Goal: Transaction & Acquisition: Purchase product/service

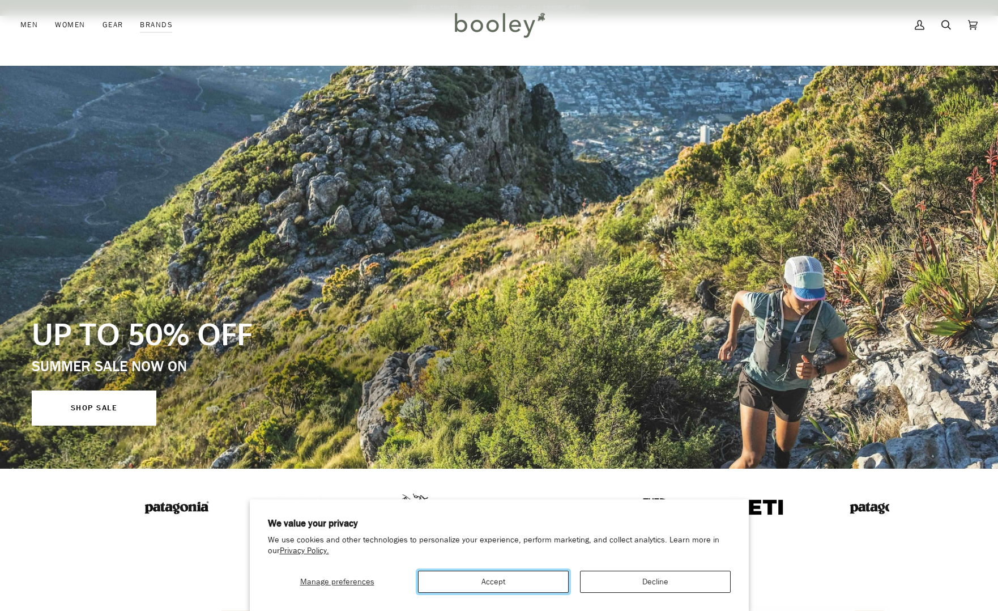
click at [535, 587] on button "Accept" at bounding box center [493, 581] width 151 height 22
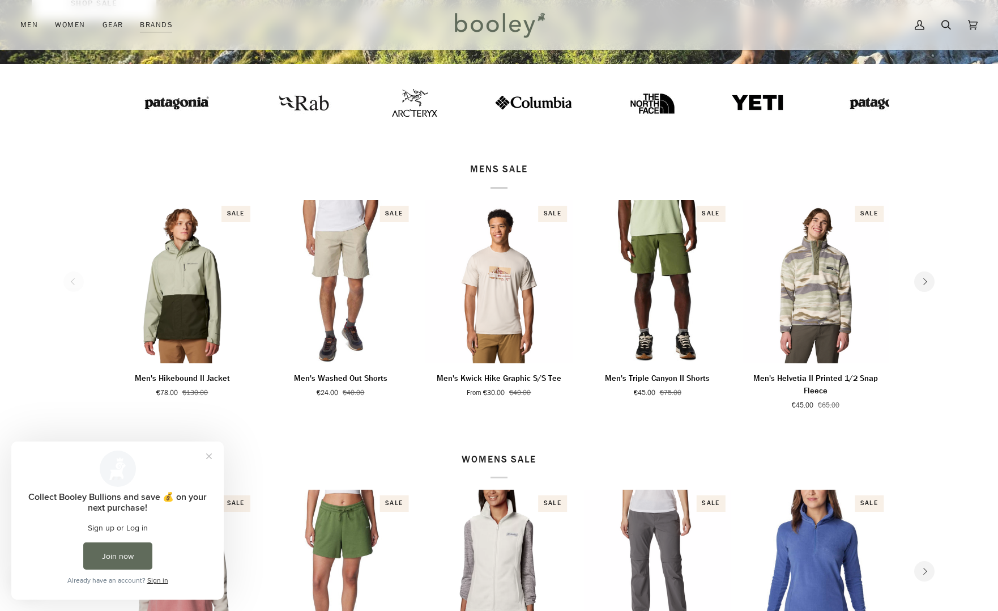
click at [927, 282] on icon "Next" at bounding box center [925, 281] width 4 height 7
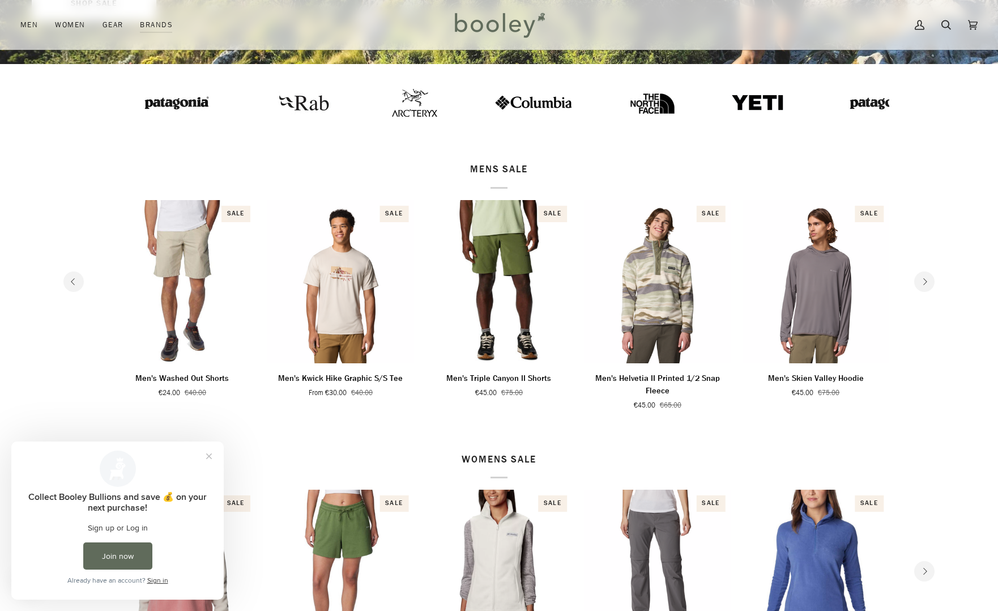
click at [927, 282] on icon "Next" at bounding box center [925, 281] width 4 height 7
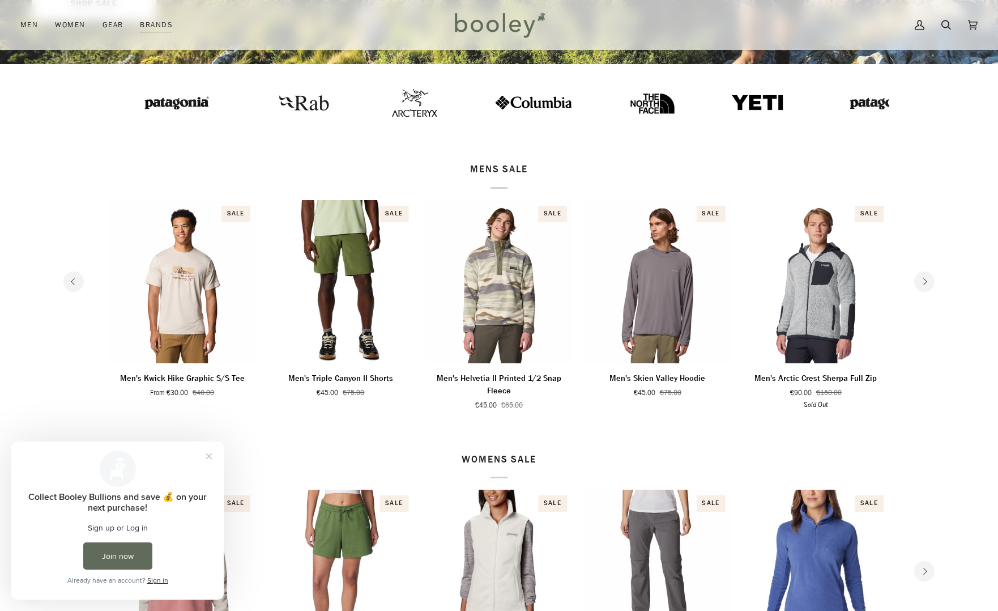
click at [923, 283] on icon "Next" at bounding box center [924, 281] width 7 height 7
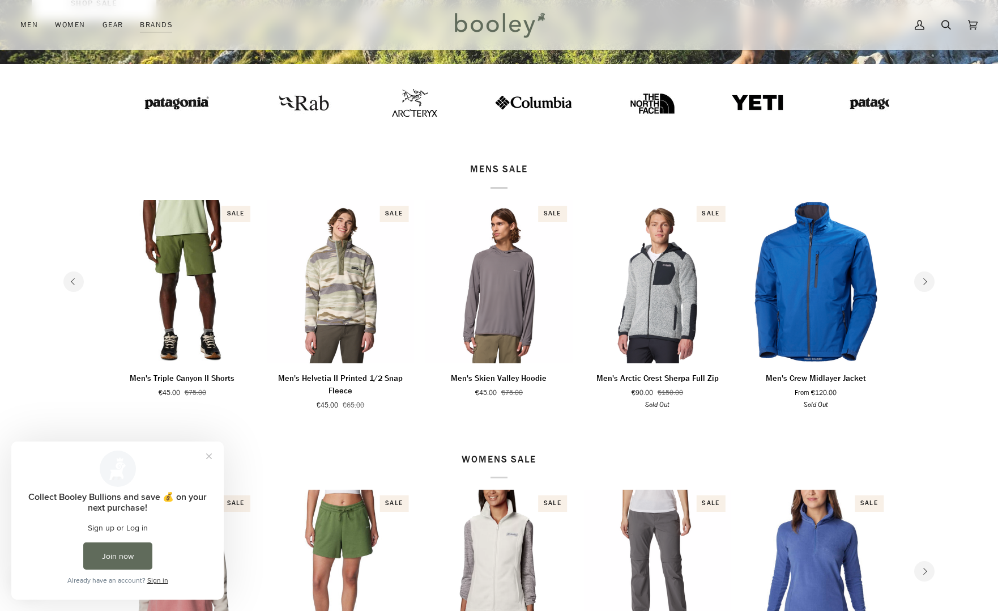
click at [923, 283] on icon "Next" at bounding box center [924, 281] width 7 height 7
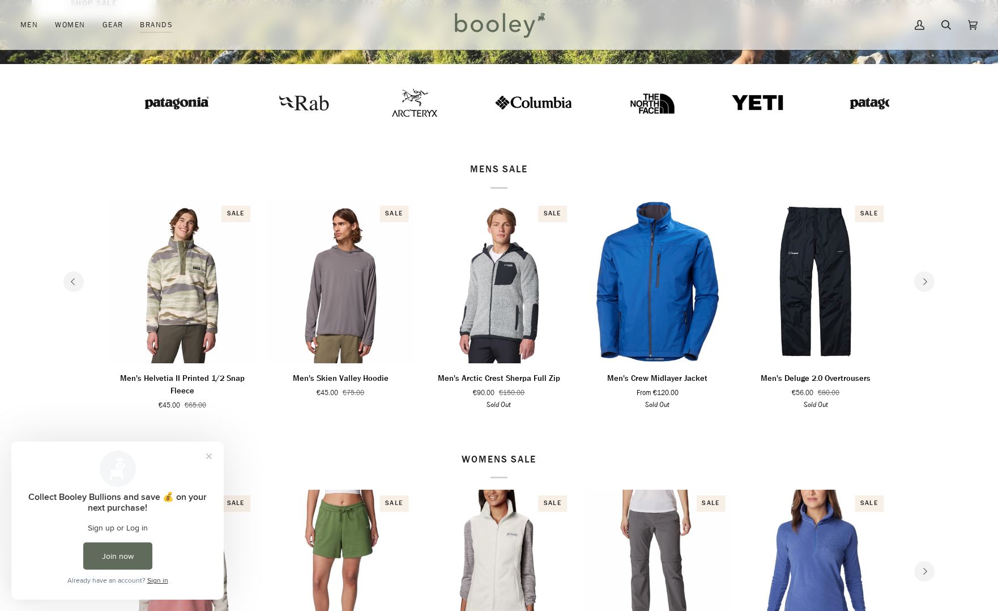
click at [923, 283] on icon "Next" at bounding box center [924, 281] width 7 height 7
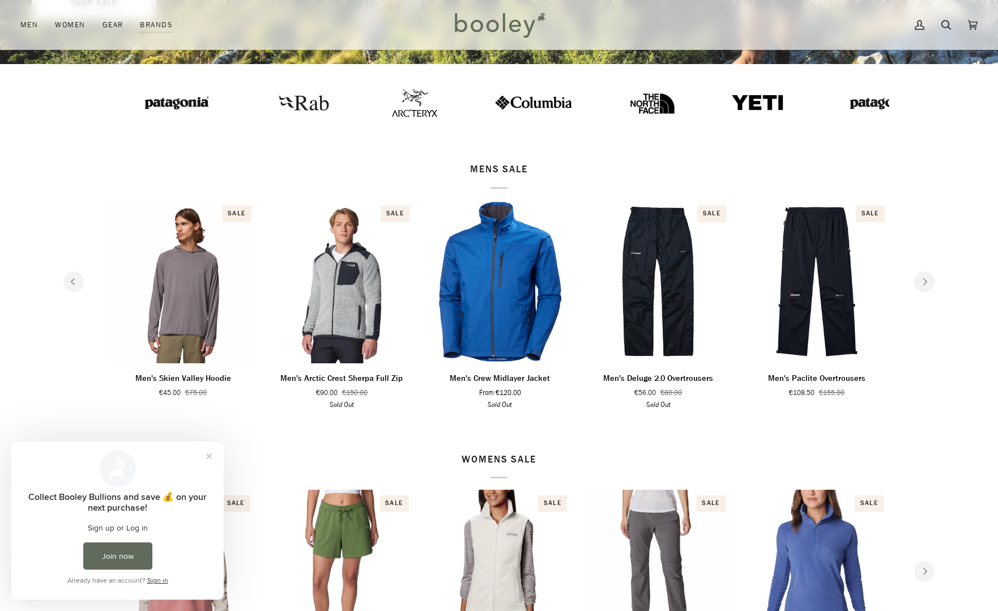
click at [923, 283] on icon "Next" at bounding box center [924, 281] width 7 height 7
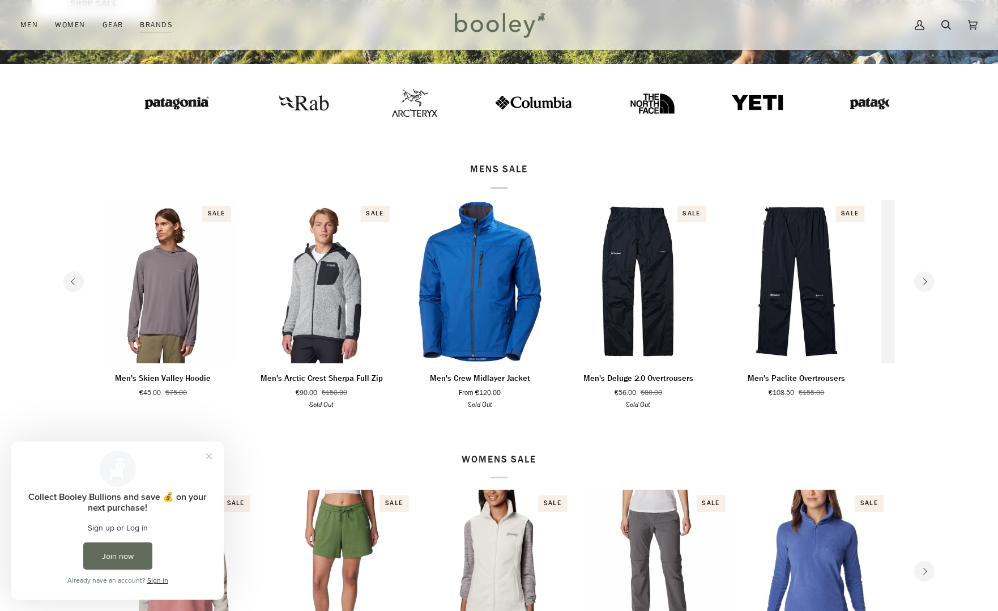
click at [923, 283] on icon "Next" at bounding box center [924, 281] width 7 height 7
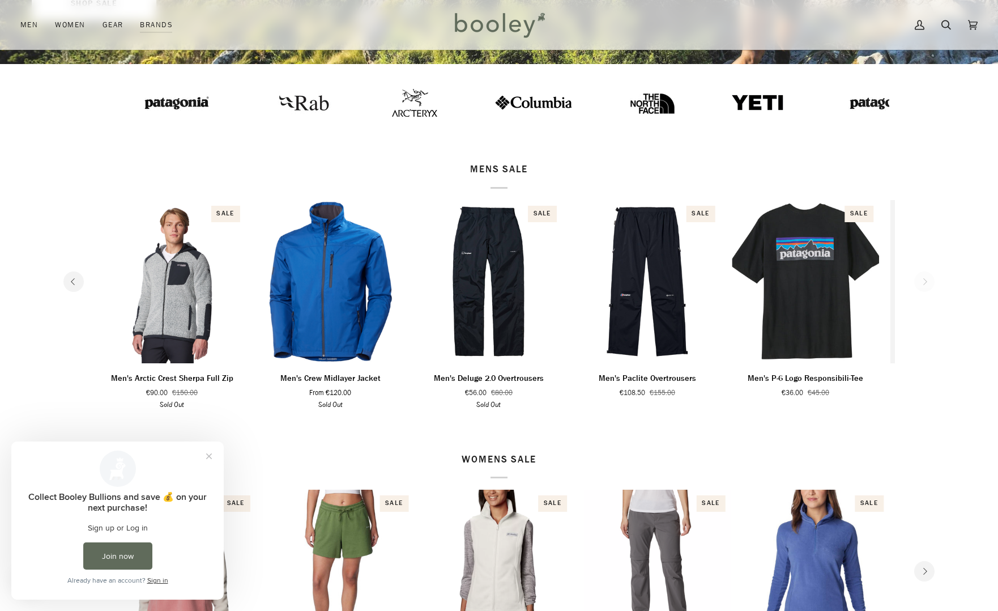
click at [923, 283] on section "MENS SALE 1 2 3 4 5 6 Sale" at bounding box center [499, 286] width 998 height 289
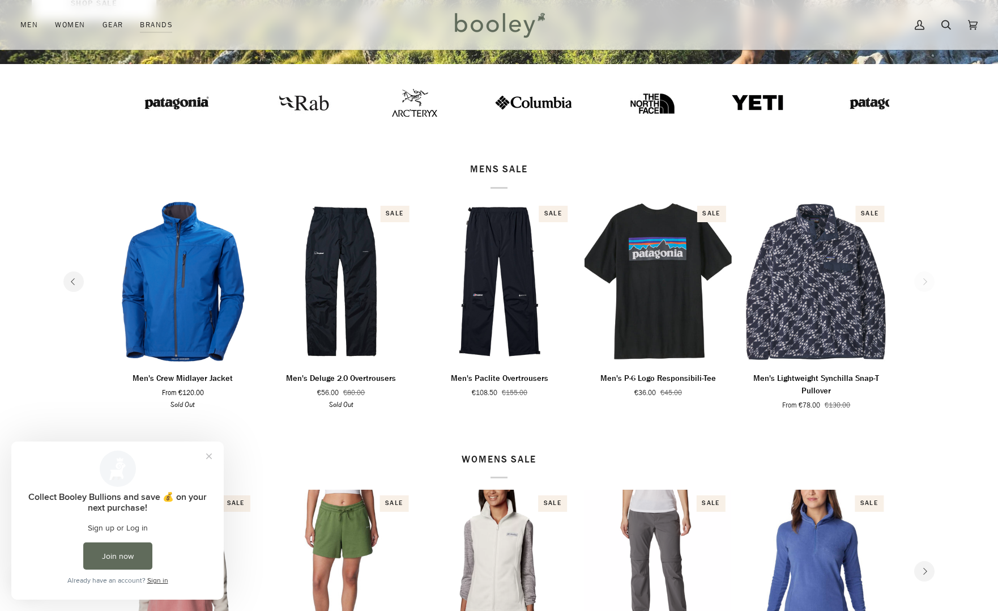
click at [923, 283] on section "MENS SALE 1 2 3 4 5 6 Sale" at bounding box center [499, 286] width 998 height 289
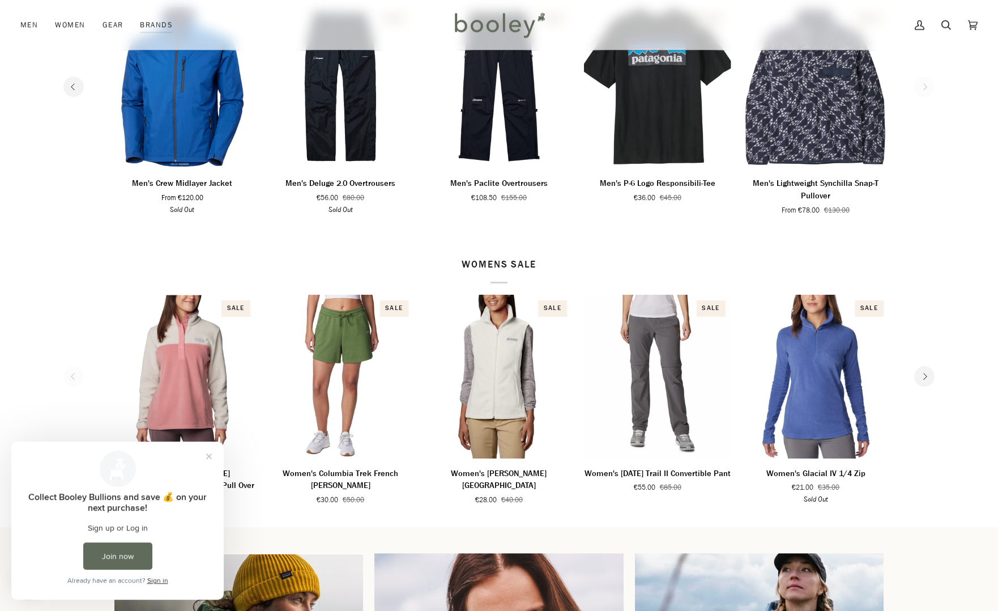
scroll to position [751, 0]
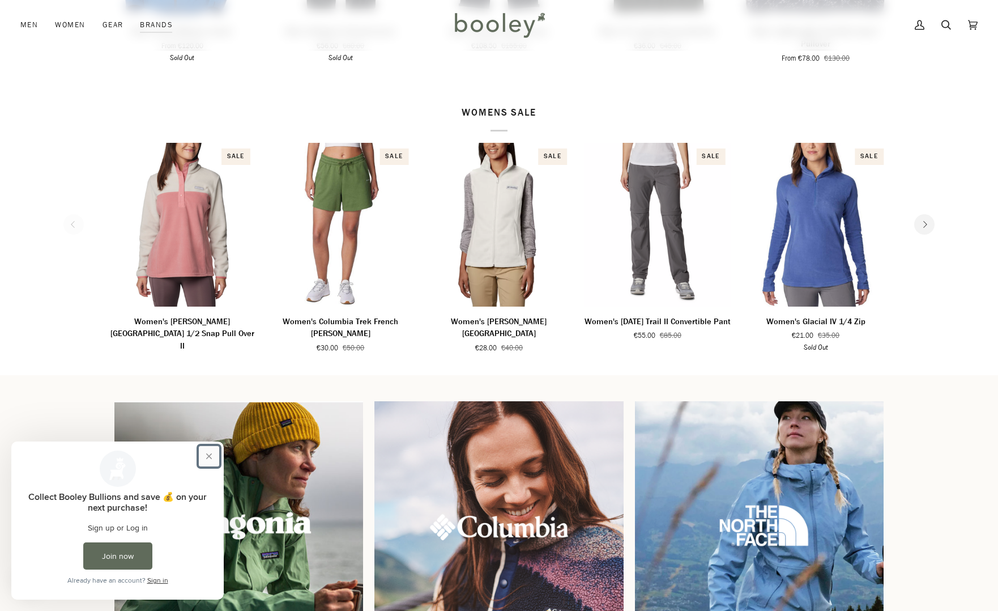
click at [211, 455] on button "Close prompt" at bounding box center [209, 456] width 20 height 20
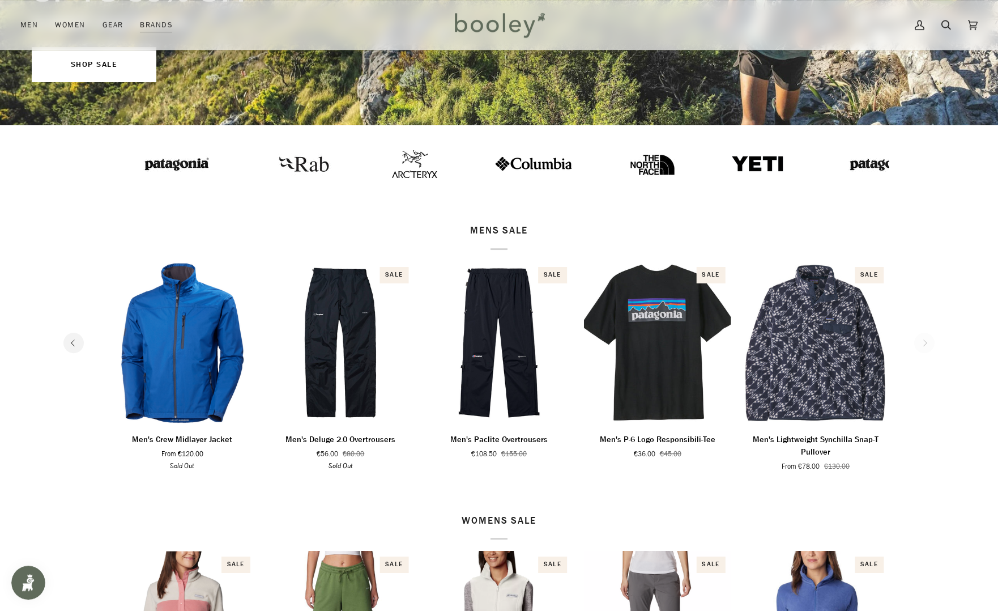
scroll to position [289, 0]
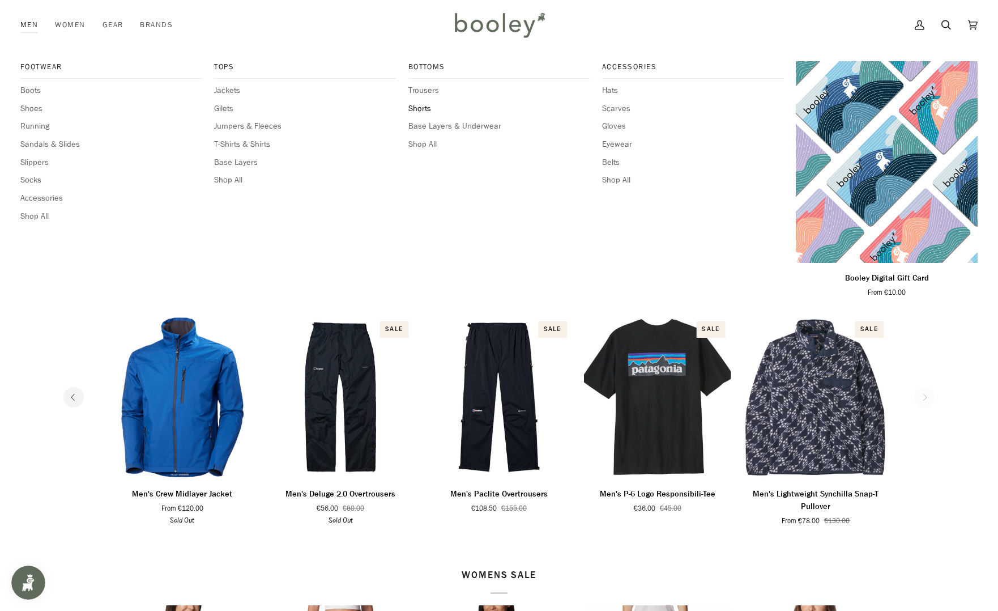
click at [419, 113] on span "Shorts" at bounding box center [499, 109] width 182 height 12
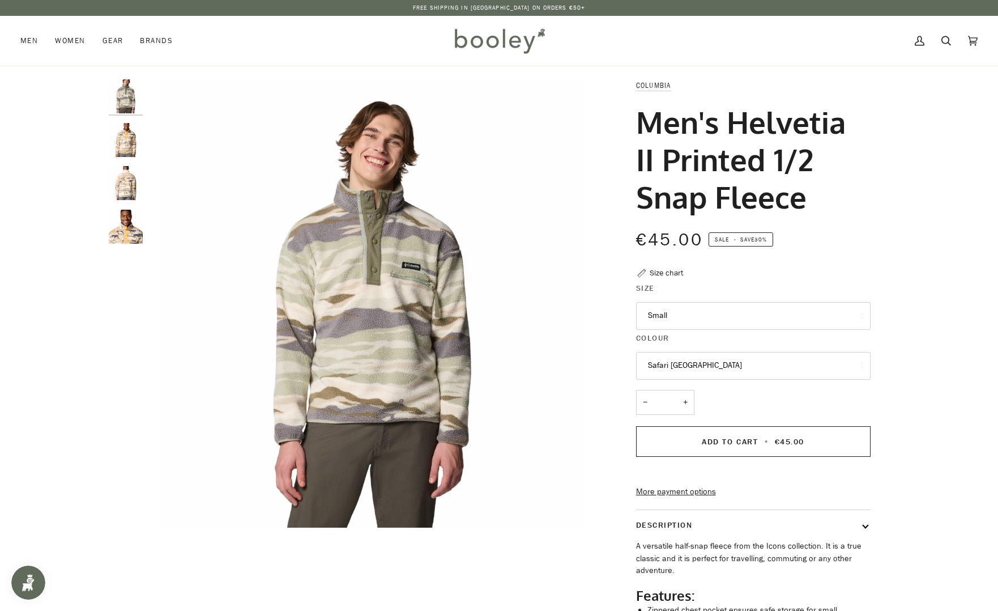
click at [119, 136] on img "Columbia Men's Helvetia II Printed 1/2 Snap Fleece Lemon Wash Roaming - Booley …" at bounding box center [126, 140] width 34 height 34
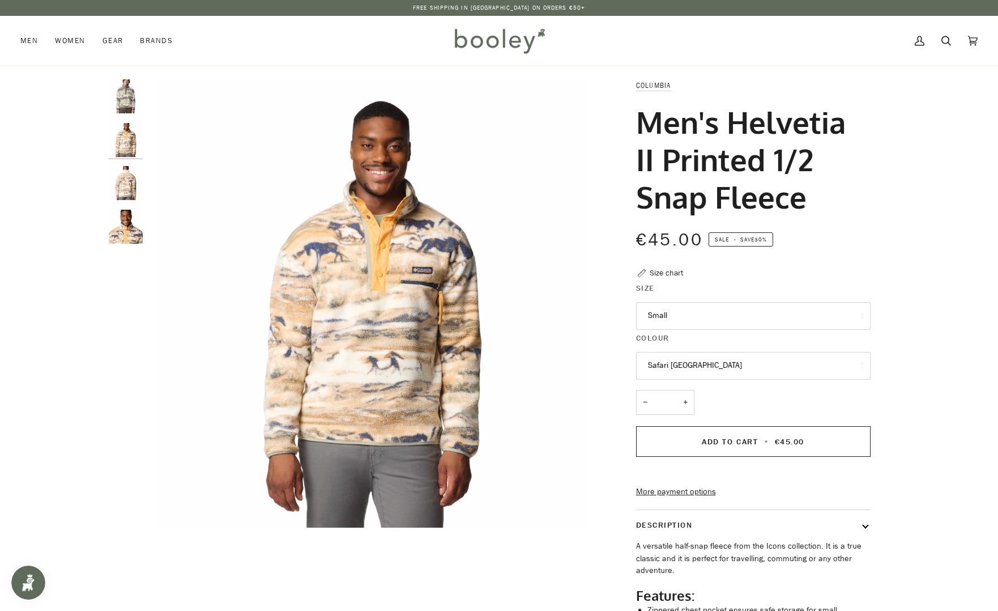
click at [117, 188] on img "Columbia Men's Helvetia II Printed 1/2 Snap Fleece Lemon Wash Roaming - Booley …" at bounding box center [126, 183] width 34 height 34
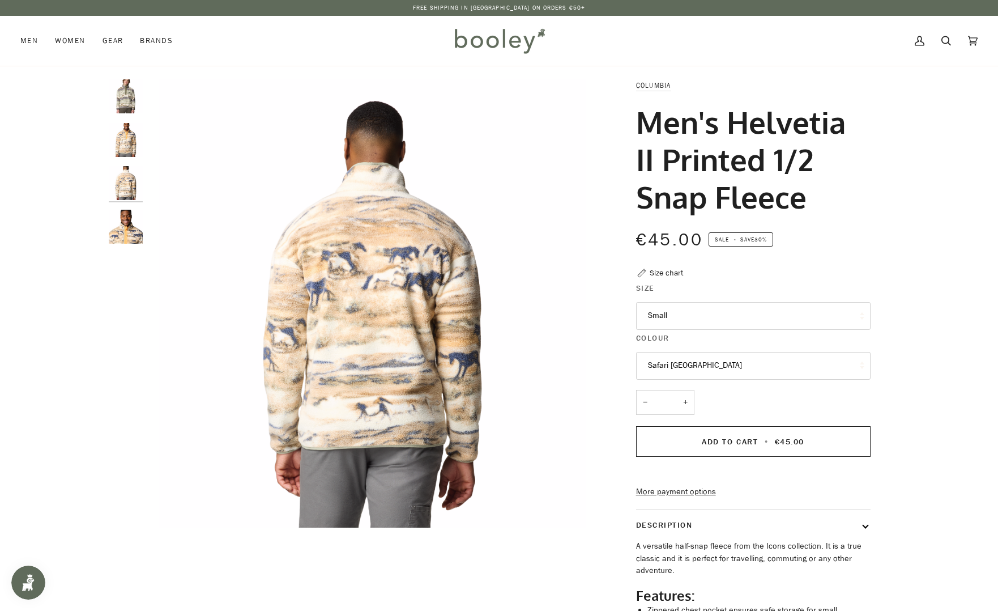
click at [120, 219] on img "Columbia Men's Helvetia II Printed 1/2 Snap Fleece Lemon Wash Roaming - Booley …" at bounding box center [126, 227] width 34 height 34
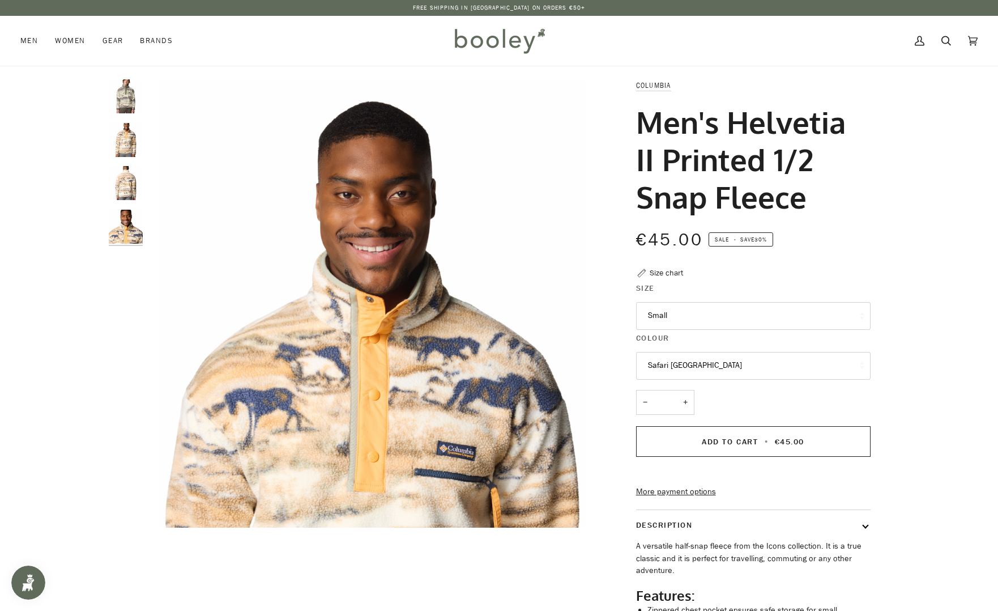
click at [121, 94] on img "Columbia Men's Helvetia II Printed 1/2 Snap Fleece Safari Rouge Valley - Booley…" at bounding box center [126, 96] width 34 height 34
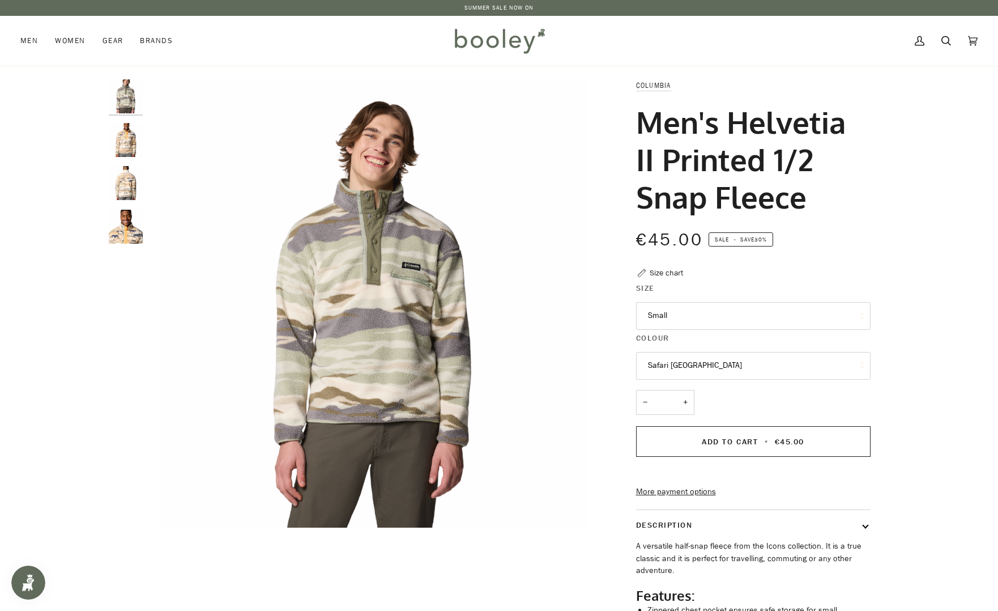
click at [804, 318] on button "Small" at bounding box center [753, 316] width 234 height 28
click at [716, 434] on link "Large" at bounding box center [753, 427] width 233 height 28
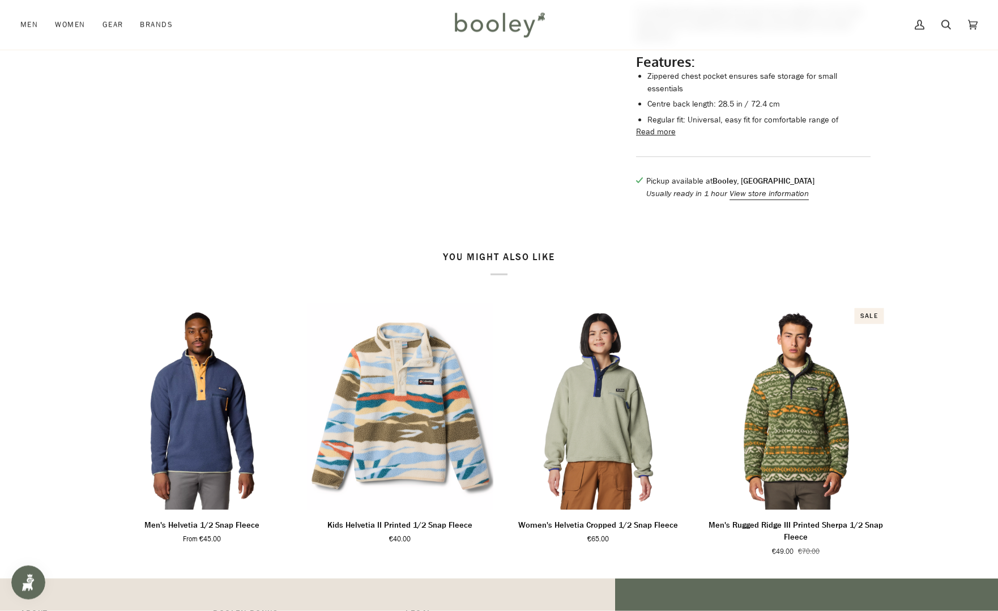
scroll to position [578, 0]
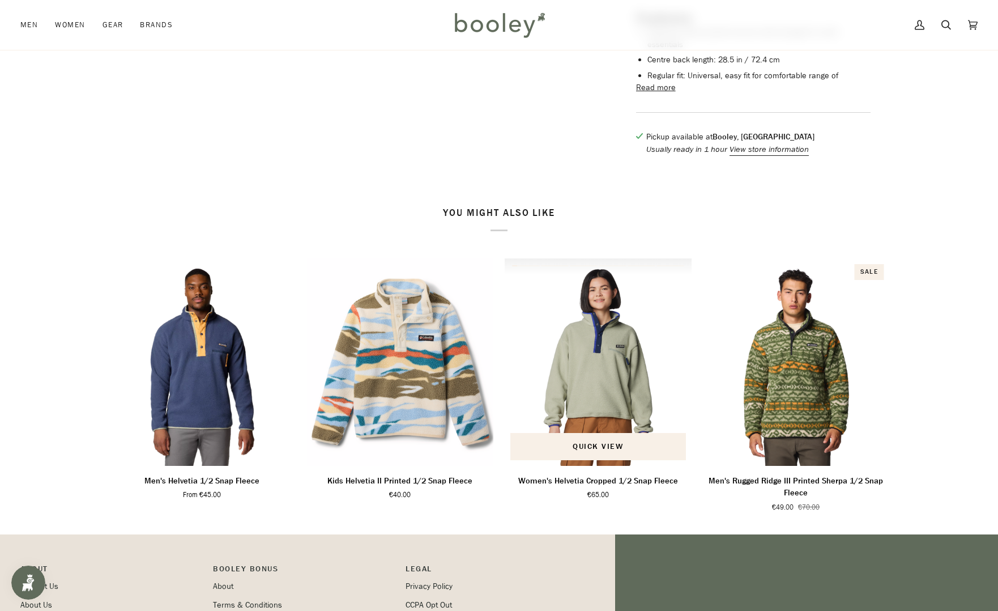
click at [628, 368] on img "Women's Helvetia Cropped 1/2 Snap Fleece" at bounding box center [598, 361] width 187 height 207
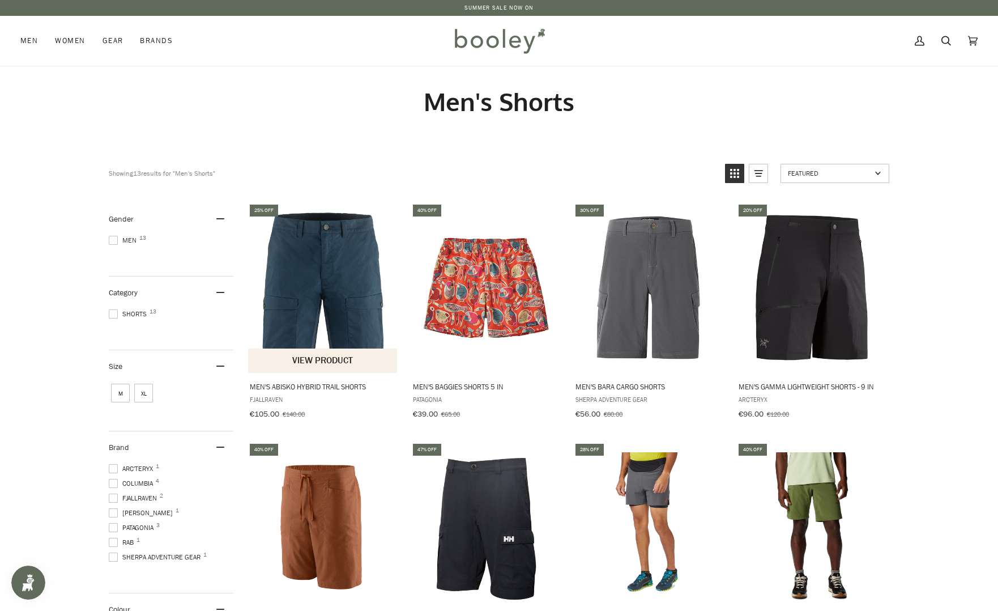
click at [327, 283] on img "Men's Abisko Hybrid Trail Shorts" at bounding box center [323, 287] width 150 height 150
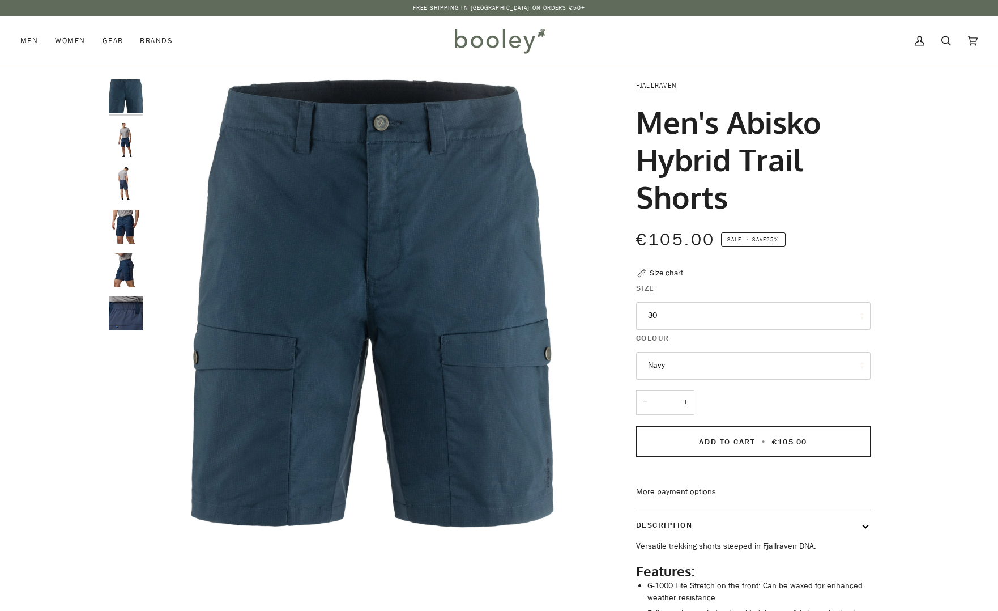
click at [122, 141] on img "Fjallraven Men's Abisko Hybrid Trail Shorts - Booley Galway" at bounding box center [126, 140] width 34 height 34
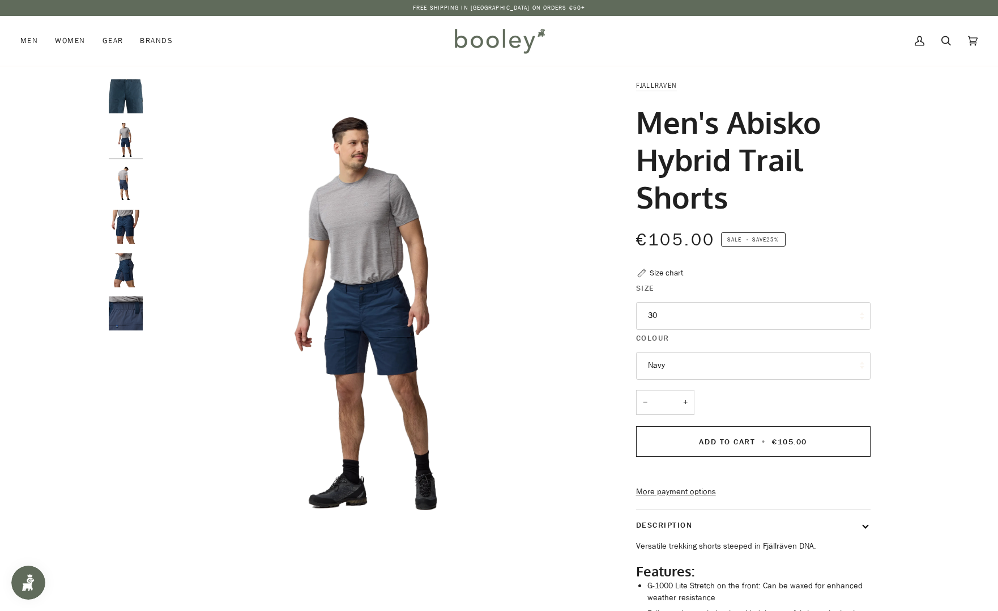
click at [668, 317] on button "30" at bounding box center [753, 316] width 234 height 28
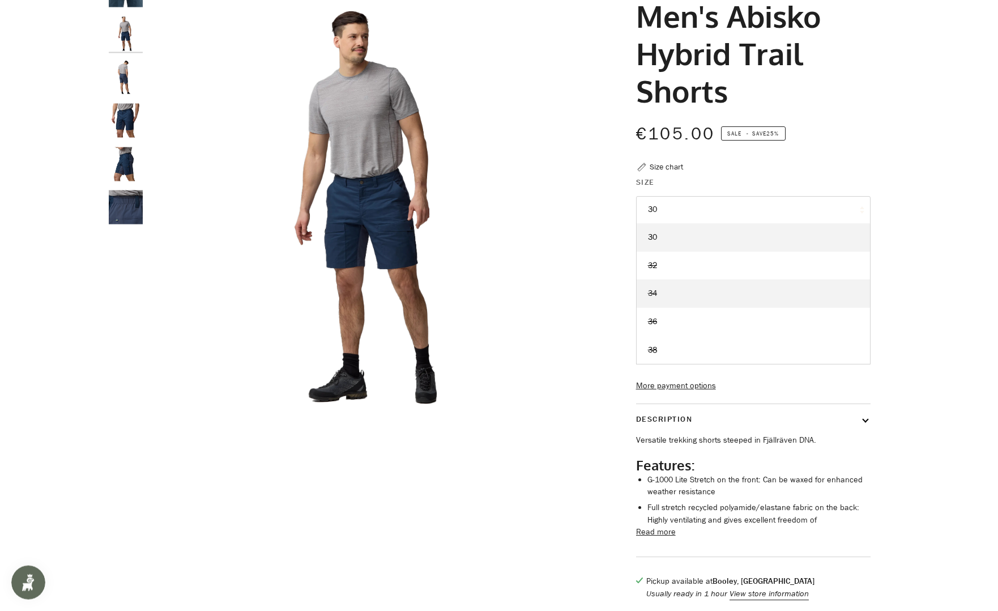
scroll to position [116, 0]
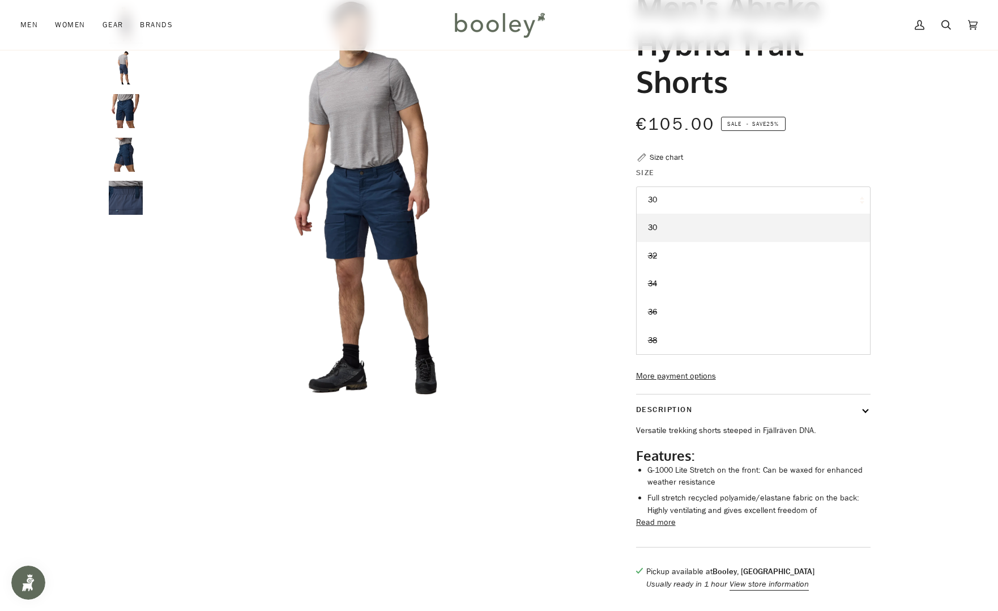
click at [938, 288] on div "Zoom Zoom" at bounding box center [499, 282] width 998 height 637
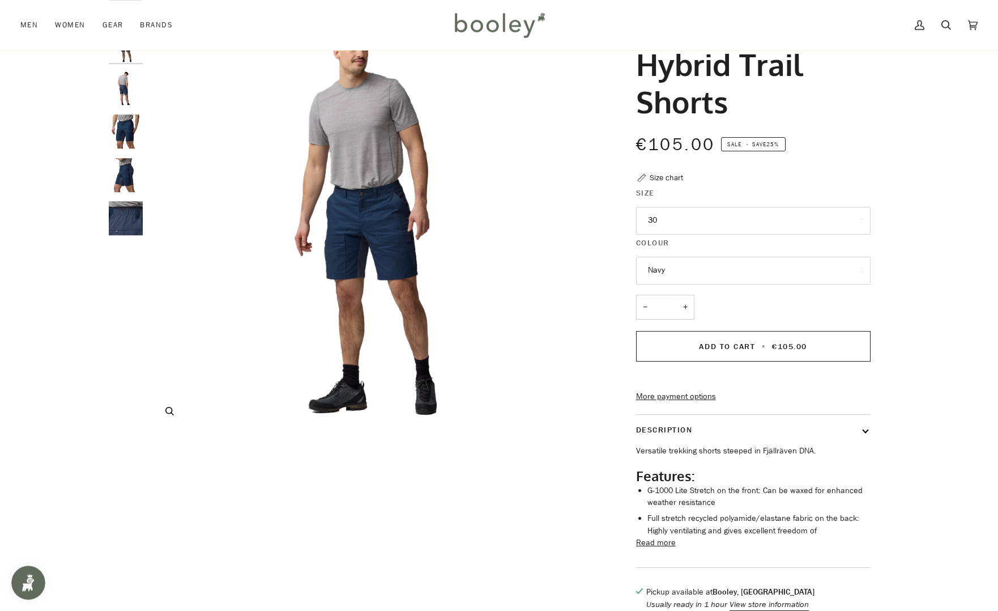
scroll to position [58, 0]
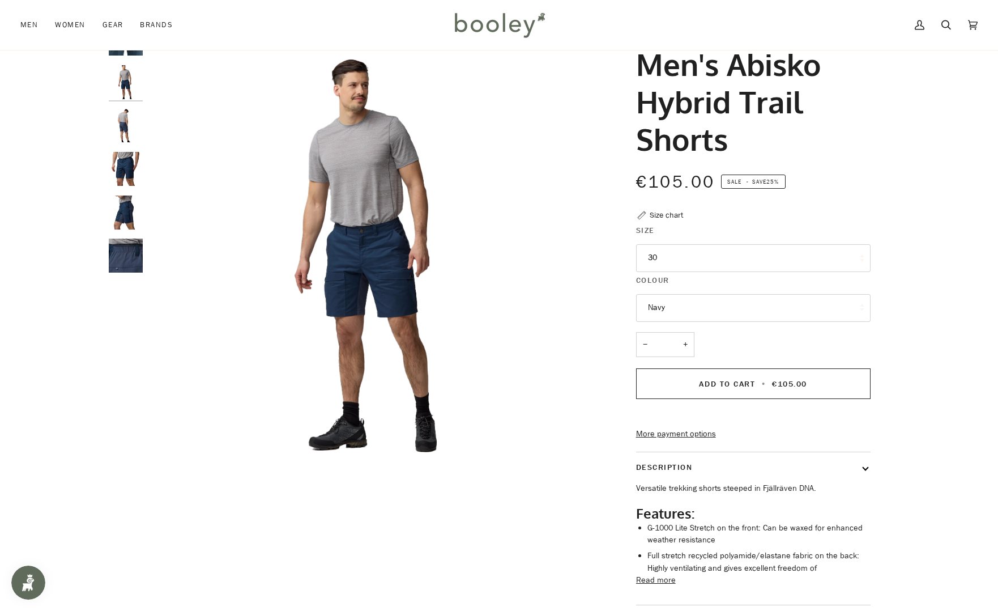
click at [130, 147] on div at bounding box center [129, 152] width 40 height 261
click at [135, 190] on div at bounding box center [129, 152] width 40 height 261
click at [117, 156] on img "Fjallraven Men's Abisko Hybrid Trail Shorts - Booley Galway" at bounding box center [126, 169] width 34 height 34
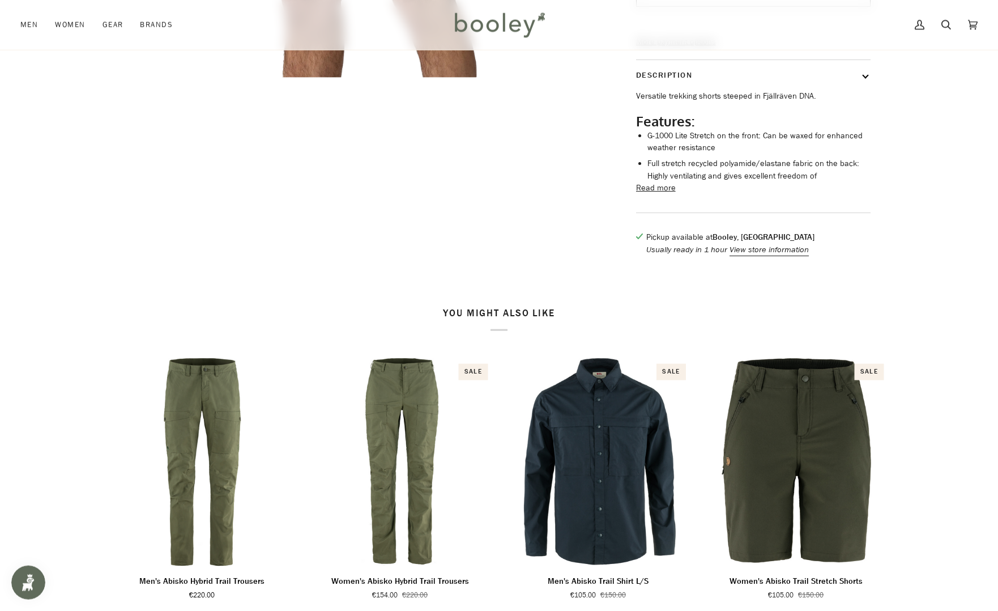
scroll to position [462, 0]
